Goal: Transaction & Acquisition: Download file/media

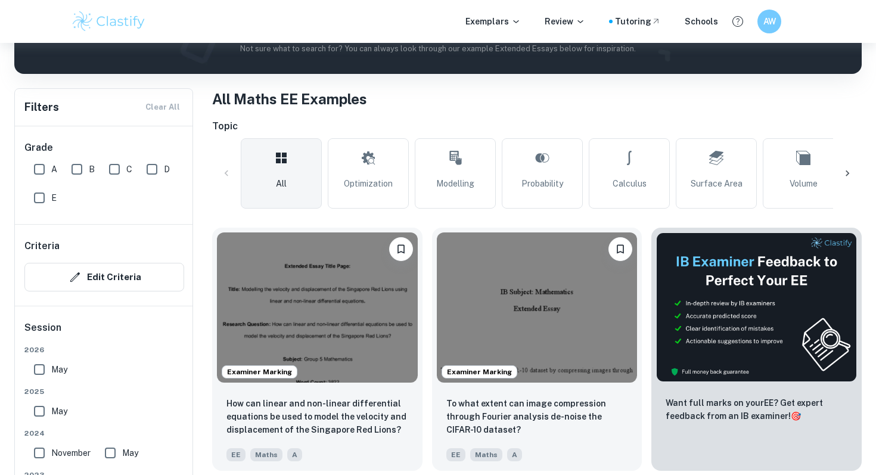
scroll to position [211, 0]
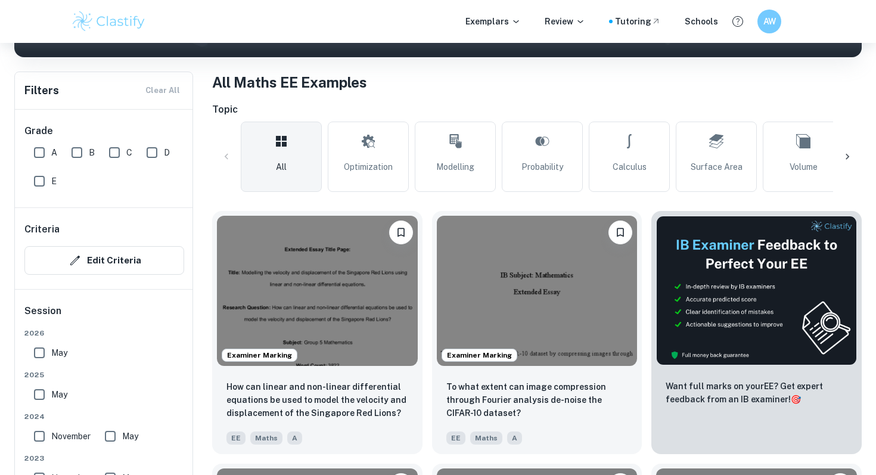
click at [35, 142] on input "A" at bounding box center [39, 153] width 24 height 24
checkbox input "true"
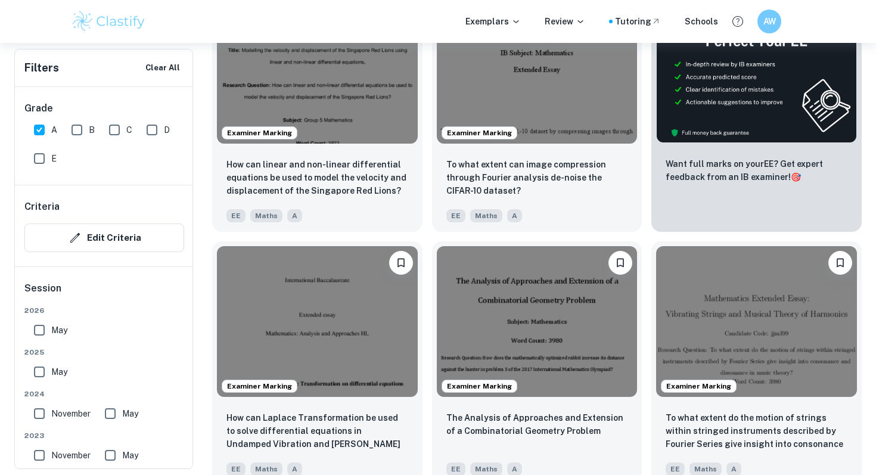
scroll to position [478, 0]
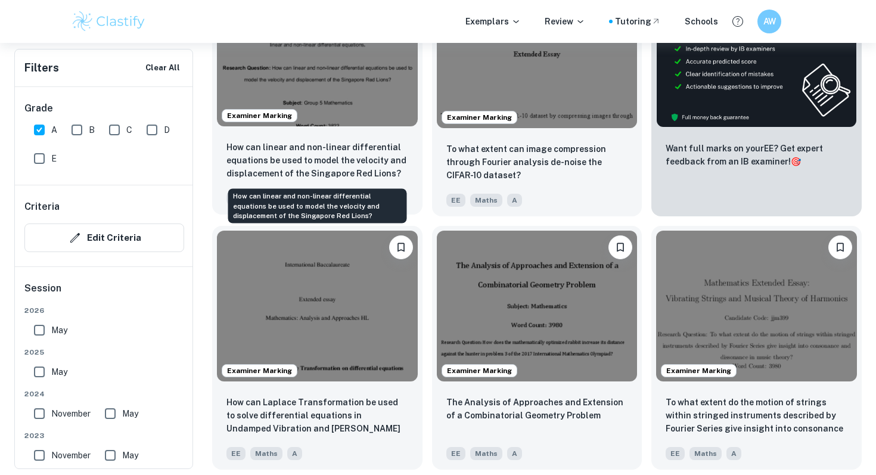
click at [361, 160] on p "How can linear and non-linear differential equations be used to model the veloc…" at bounding box center [318, 160] width 182 height 39
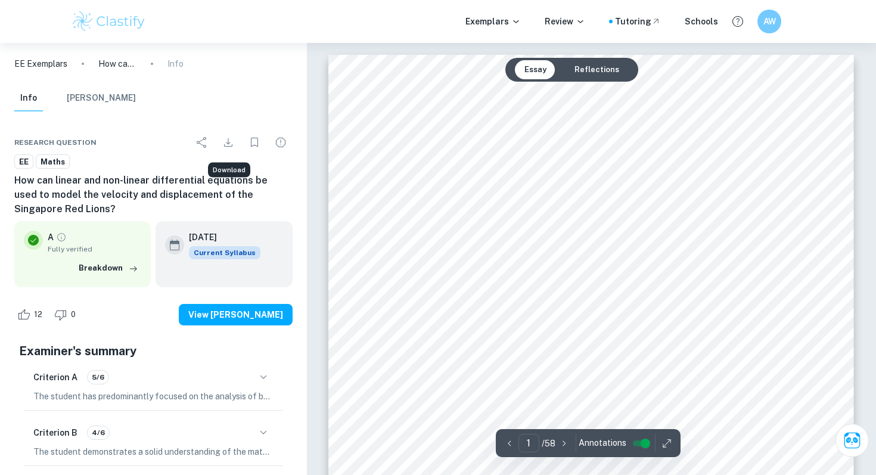
click at [235, 144] on button "Download" at bounding box center [228, 143] width 24 height 24
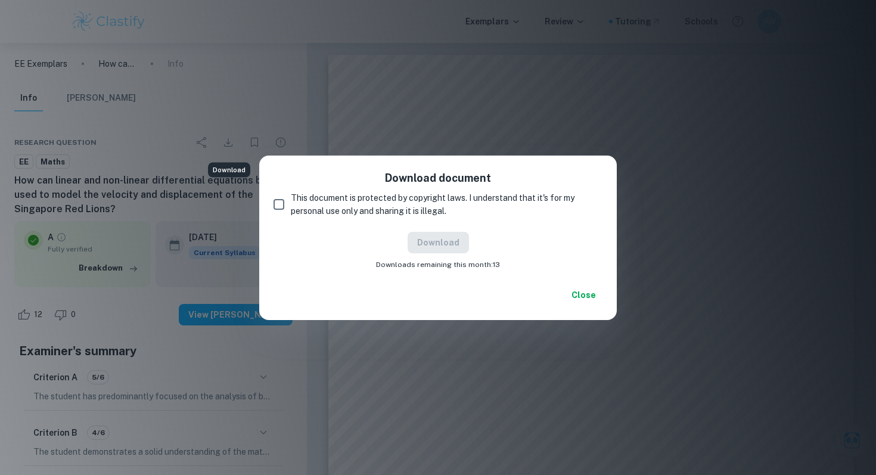
click at [280, 206] on input "This document is protected by copyright laws. I understand that it's for my per…" at bounding box center [279, 205] width 24 height 24
checkbox input "true"
click at [447, 245] on button "Download" at bounding box center [438, 242] width 61 height 21
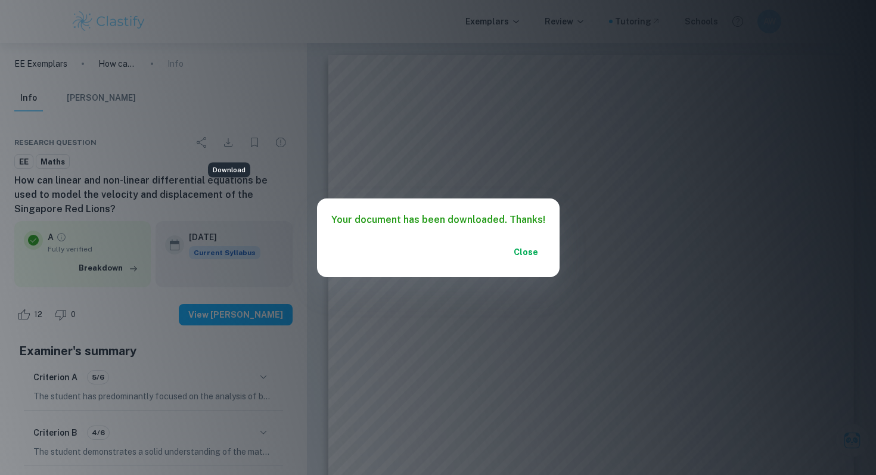
click at [522, 250] on button "Close" at bounding box center [526, 251] width 38 height 21
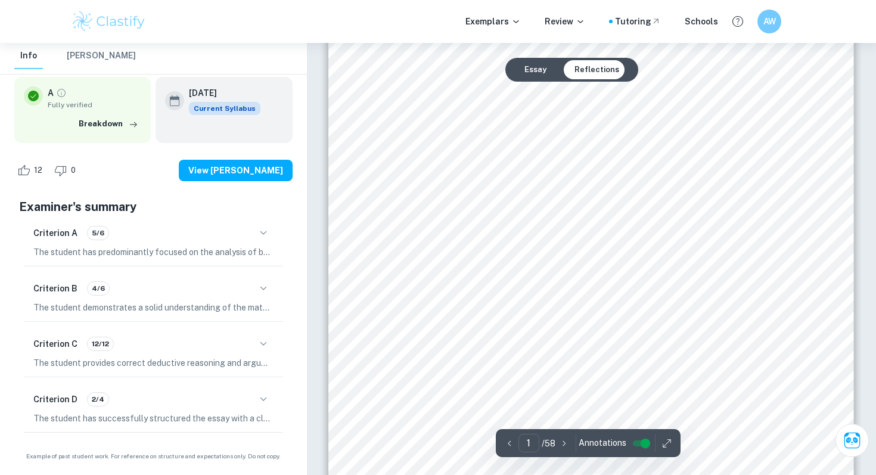
scroll to position [24, 0]
click at [258, 349] on icon "button" at bounding box center [263, 344] width 14 height 14
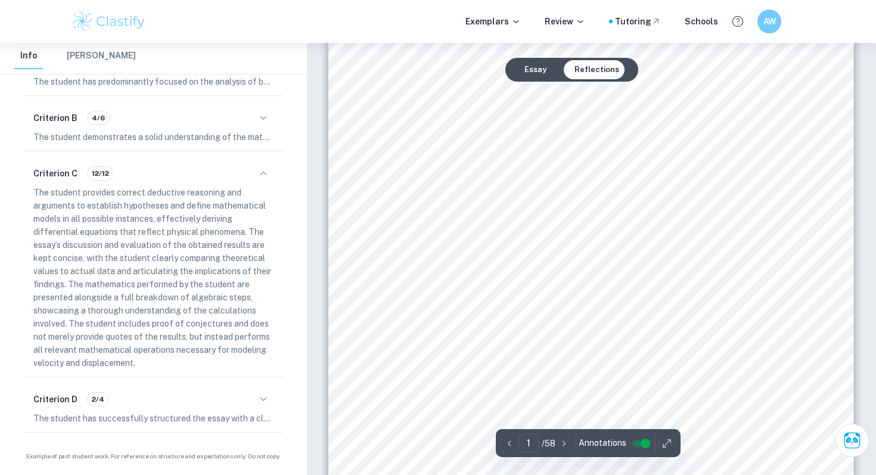
scroll to position [0, 0]
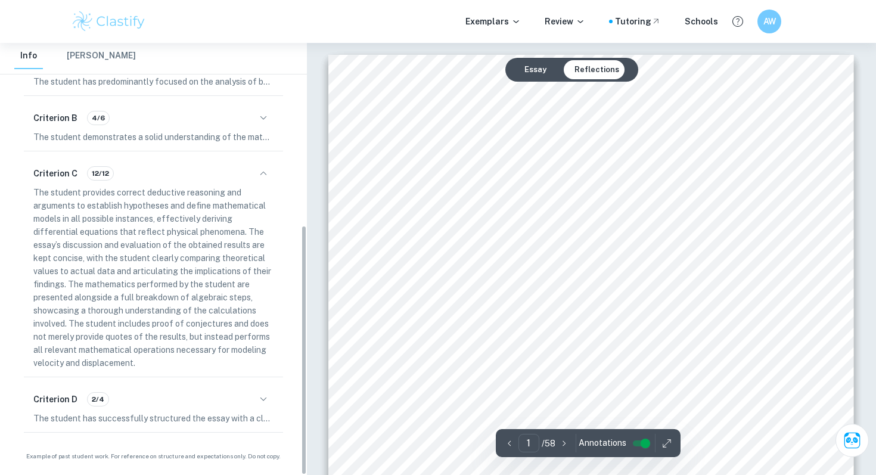
click at [271, 389] on div "Criterion D 2/4" at bounding box center [153, 399] width 240 height 20
click at [263, 398] on icon "button" at bounding box center [263, 399] width 14 height 14
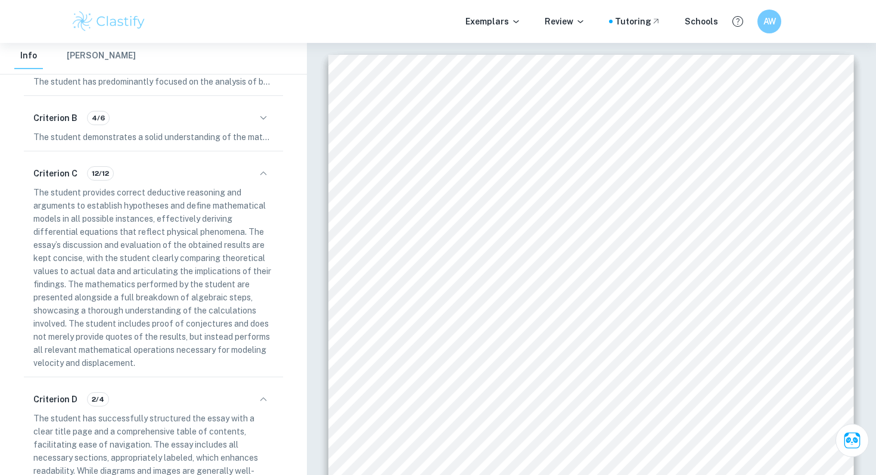
click at [263, 398] on icon "button" at bounding box center [263, 399] width 7 height 4
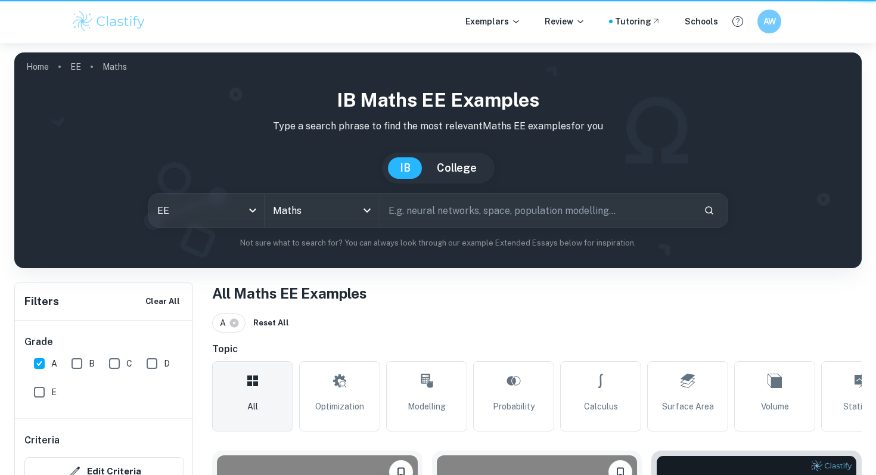
scroll to position [478, 0]
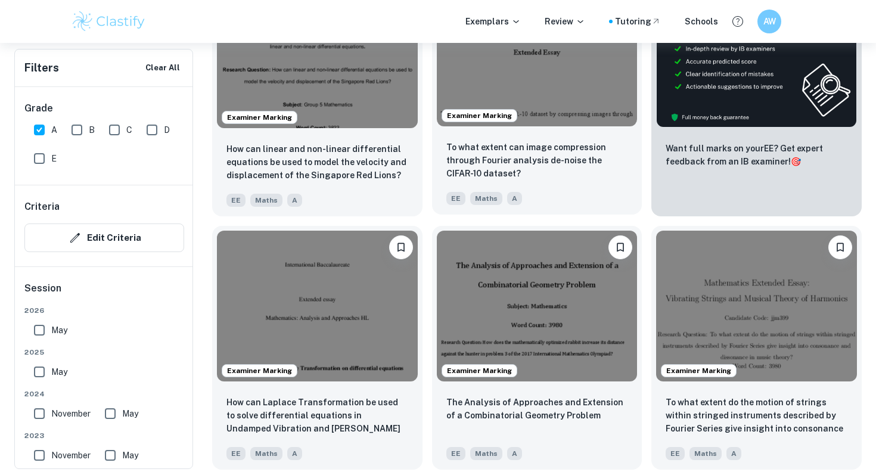
click at [554, 132] on div "To what extent can image compression through Fourier analysis de-noise the CIFA…" at bounding box center [537, 172] width 210 height 83
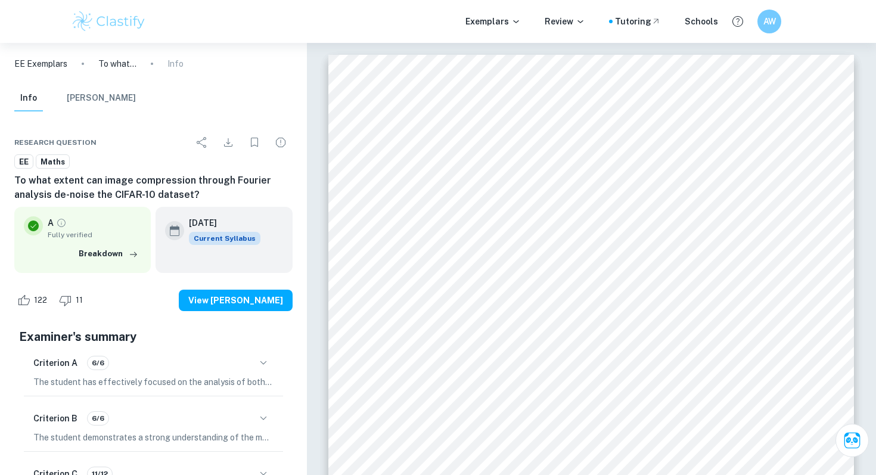
click at [231, 141] on icon "Download" at bounding box center [228, 142] width 14 height 14
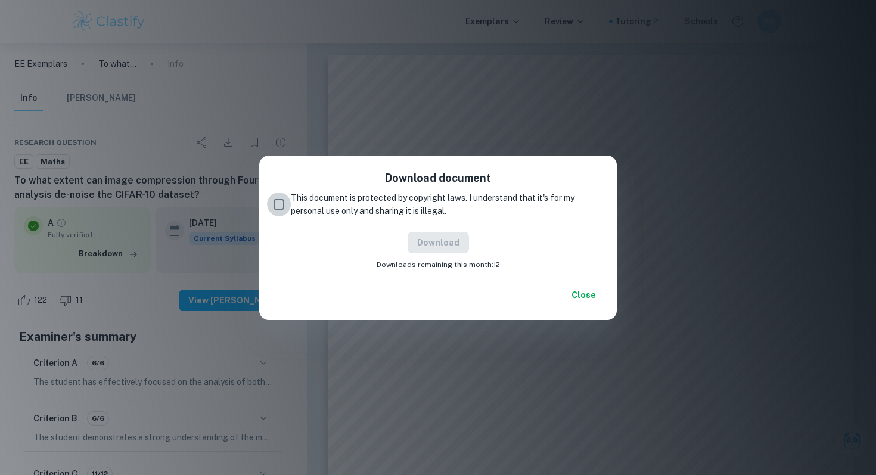
click at [281, 208] on input "This document is protected by copyright laws. I understand that it's for my per…" at bounding box center [279, 205] width 24 height 24
checkbox input "true"
click at [455, 241] on button "Download" at bounding box center [438, 242] width 61 height 21
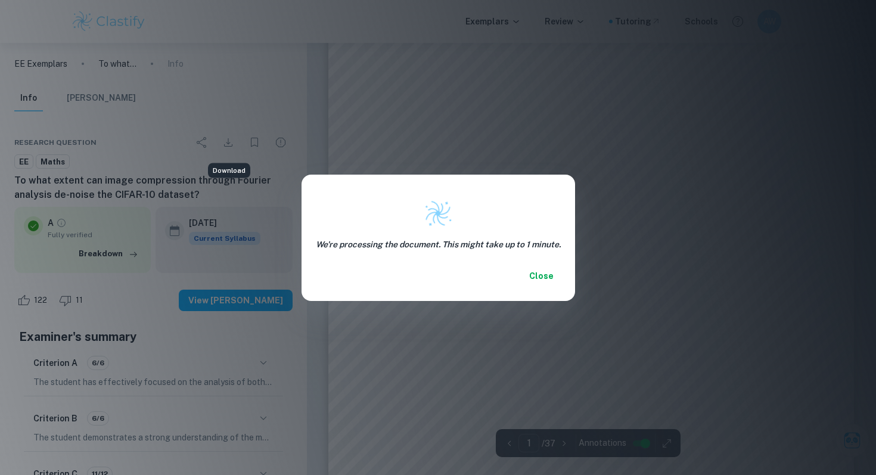
scroll to position [75, 0]
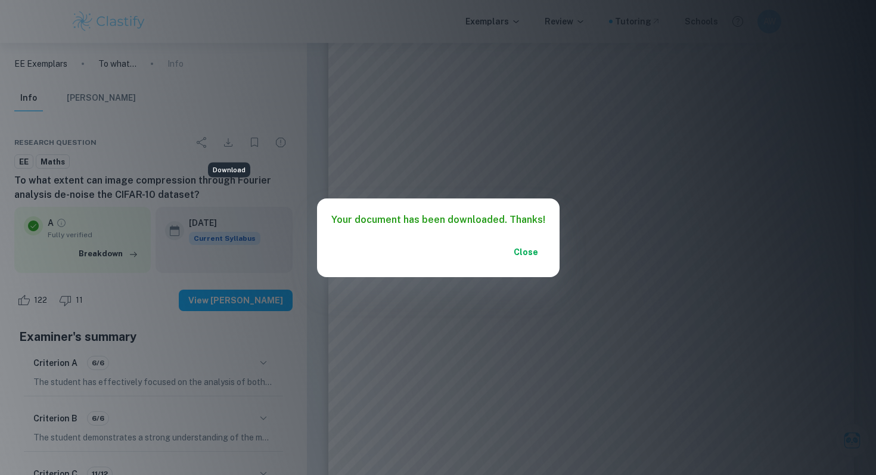
click at [525, 254] on button "Close" at bounding box center [526, 251] width 38 height 21
